Goal: Transaction & Acquisition: Purchase product/service

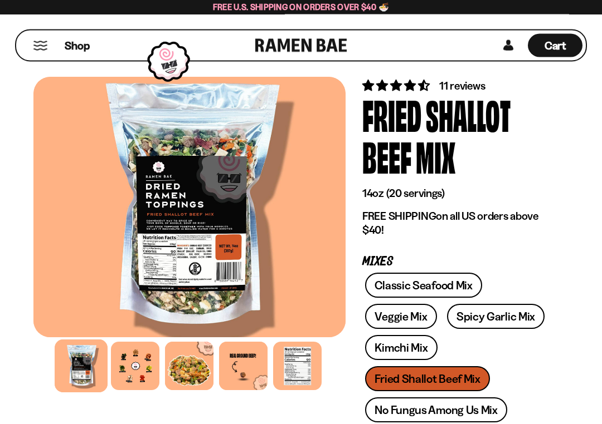
scroll to position [23, 0]
click at [137, 345] on div at bounding box center [135, 366] width 48 height 48
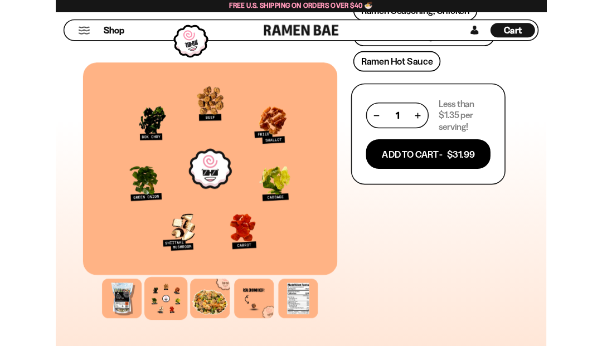
scroll to position [590, 0]
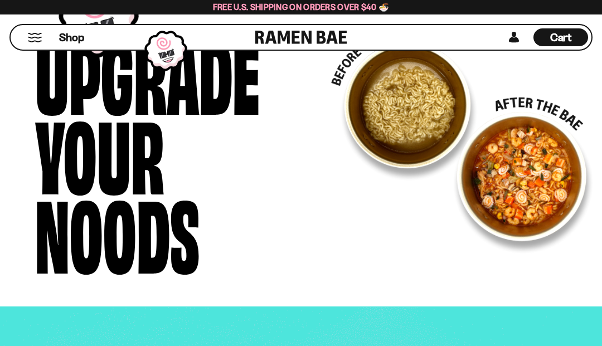
scroll to position [2093, 0]
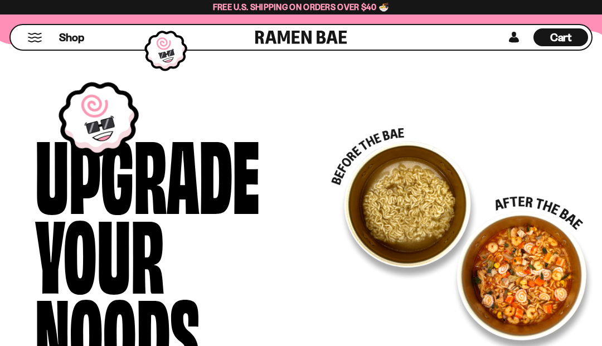
click at [40, 42] on button "Mobile Menu Trigger" at bounding box center [34, 37] width 15 height 9
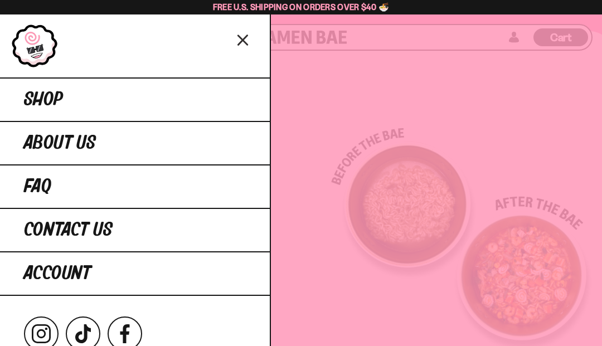
click at [54, 101] on span "Shop" at bounding box center [43, 100] width 39 height 20
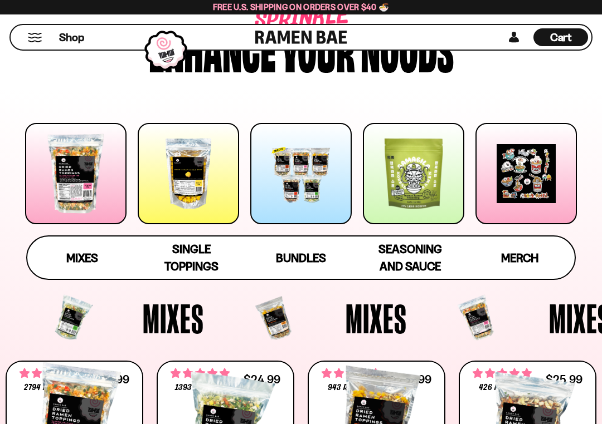
click at [315, 251] on span "Bundles" at bounding box center [301, 258] width 50 height 14
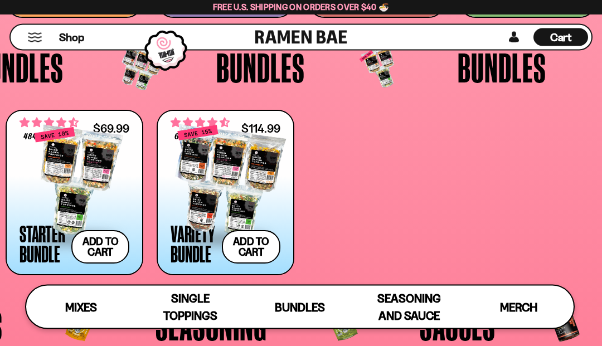
scroll to position [1732, 0]
click at [86, 171] on div at bounding box center [74, 180] width 110 height 111
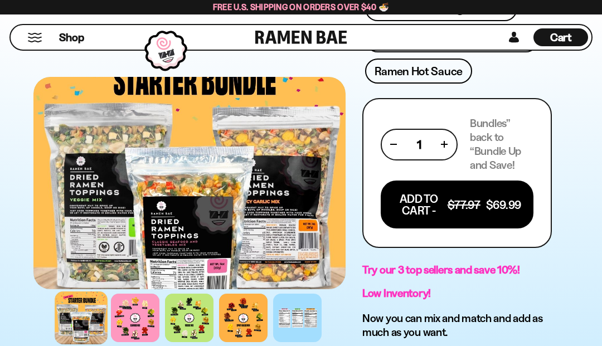
scroll to position [661, 0]
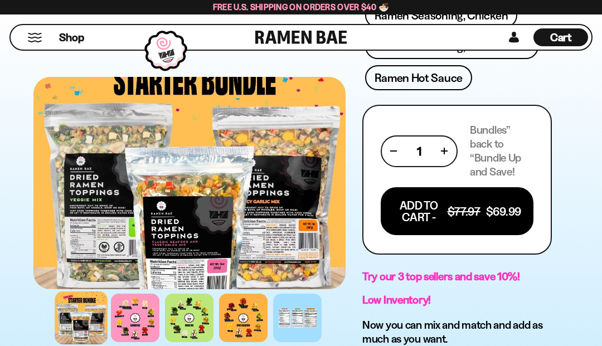
click at [454, 204] on button "Add To Cart - $77.97 $69.99" at bounding box center [456, 211] width 153 height 48
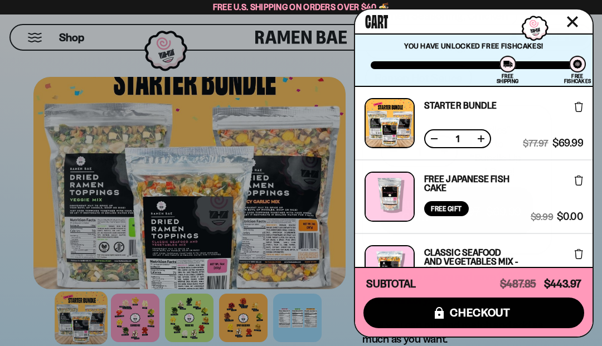
click at [504, 310] on span "checkout" at bounding box center [480, 312] width 61 height 12
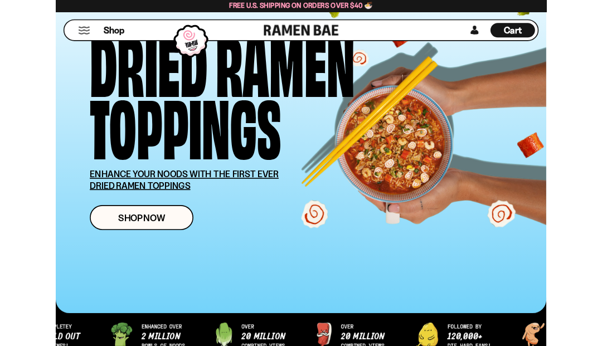
scroll to position [121, 0]
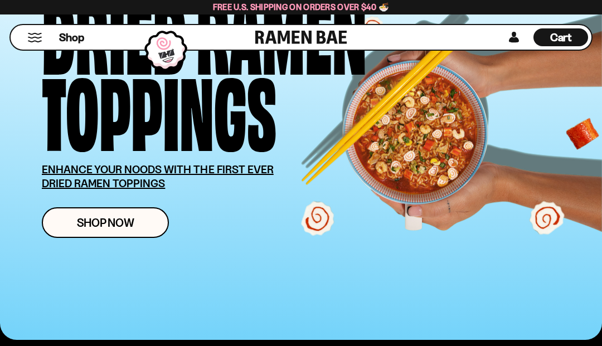
click at [551, 43] on span "Cart" at bounding box center [561, 37] width 22 height 13
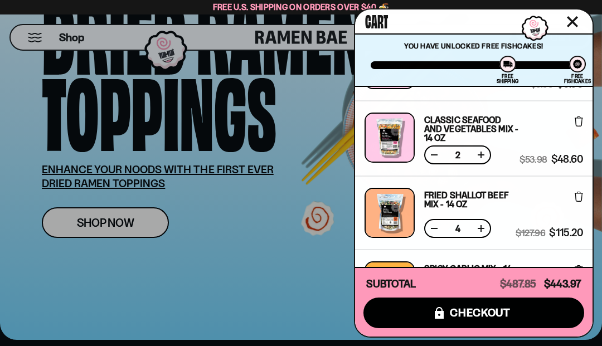
scroll to position [59, 0]
click at [577, 124] on icon at bounding box center [578, 121] width 8 height 10
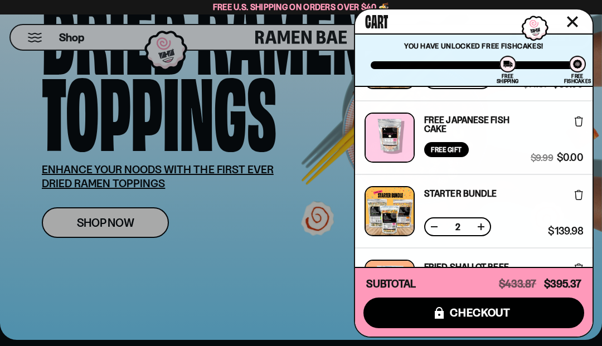
click at [578, 123] on icon at bounding box center [578, 121] width 8 height 10
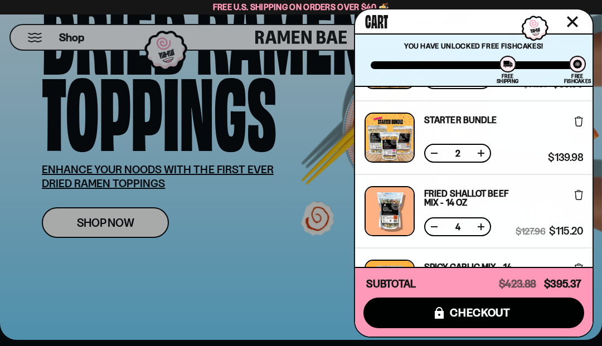
click at [439, 158] on button at bounding box center [433, 153] width 11 height 11
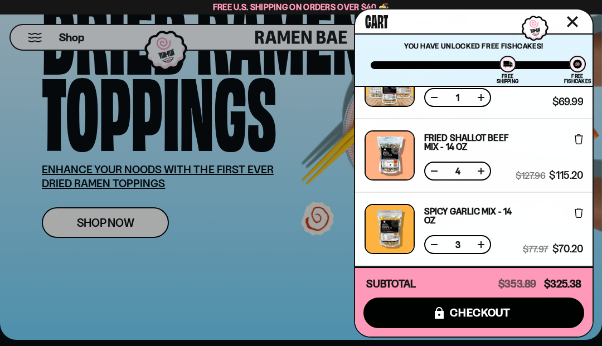
scroll to position [120, 0]
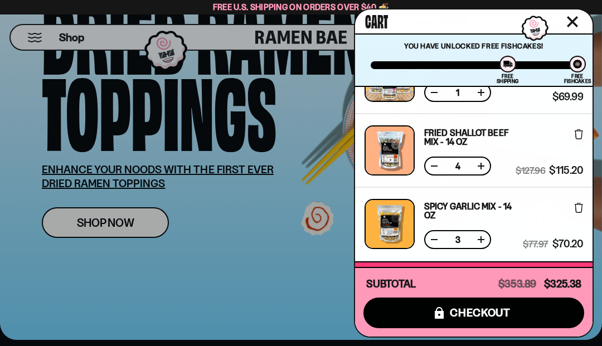
click at [437, 169] on button at bounding box center [433, 165] width 11 height 11
click at [430, 169] on button at bounding box center [433, 165] width 11 height 11
click at [434, 169] on button at bounding box center [433, 165] width 11 height 11
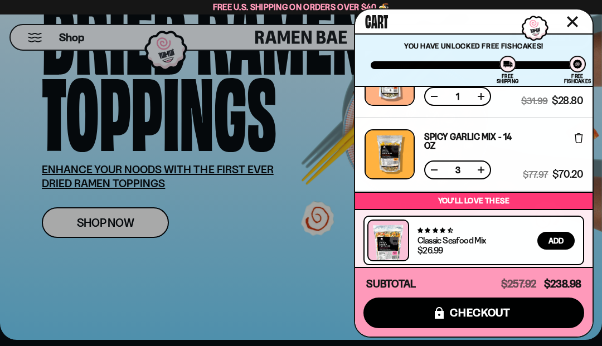
scroll to position [189, 0]
click at [432, 170] on button at bounding box center [433, 169] width 11 height 11
click at [437, 173] on button at bounding box center [433, 169] width 11 height 11
click at [431, 175] on button at bounding box center [433, 169] width 11 height 11
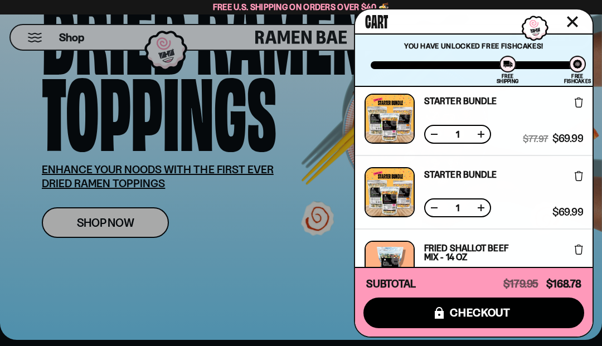
scroll to position [5, 0]
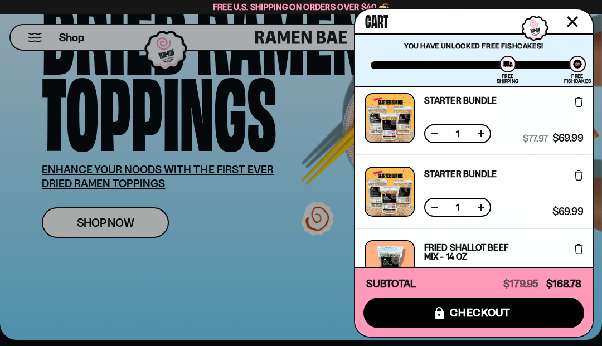
click at [436, 209] on button at bounding box center [433, 207] width 11 height 11
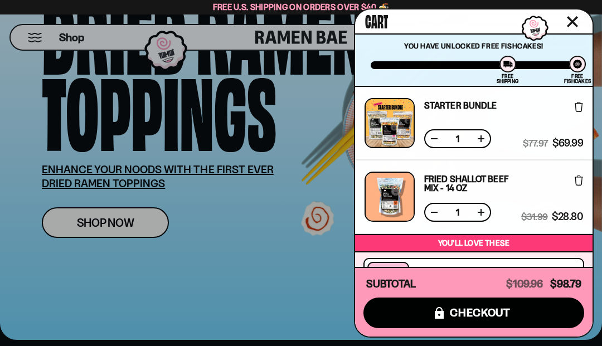
scroll to position [0, 0]
click at [494, 314] on span "checkout" at bounding box center [480, 312] width 61 height 12
